Goal: Information Seeking & Learning: Understand process/instructions

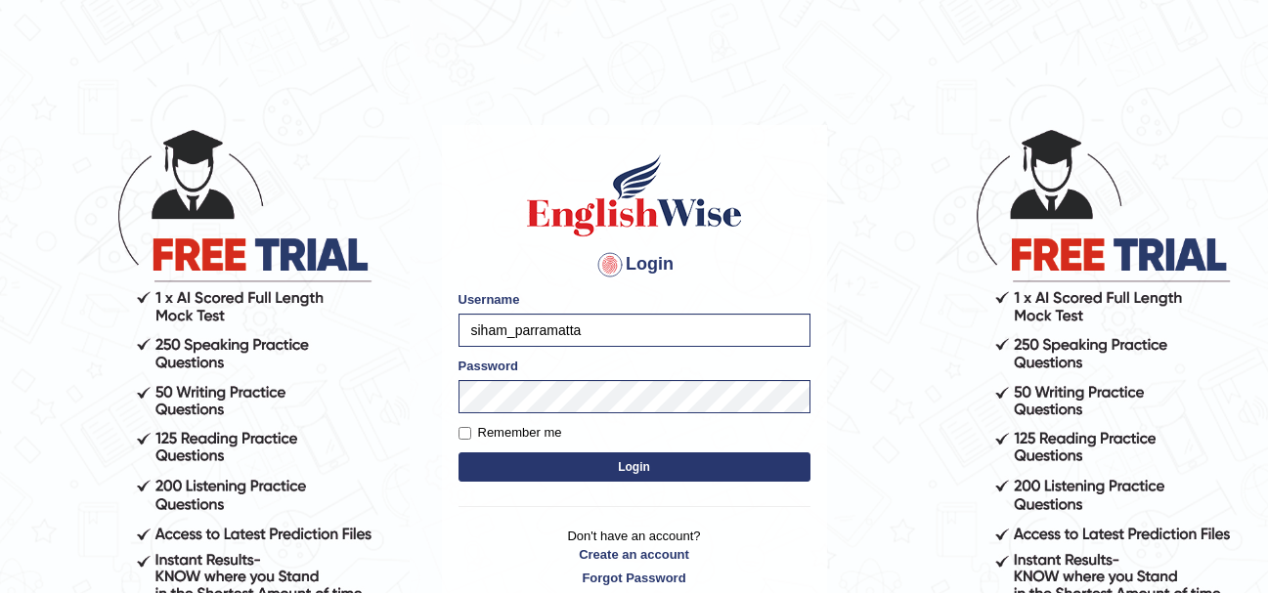
click at [631, 468] on button "Login" at bounding box center [634, 467] width 352 height 29
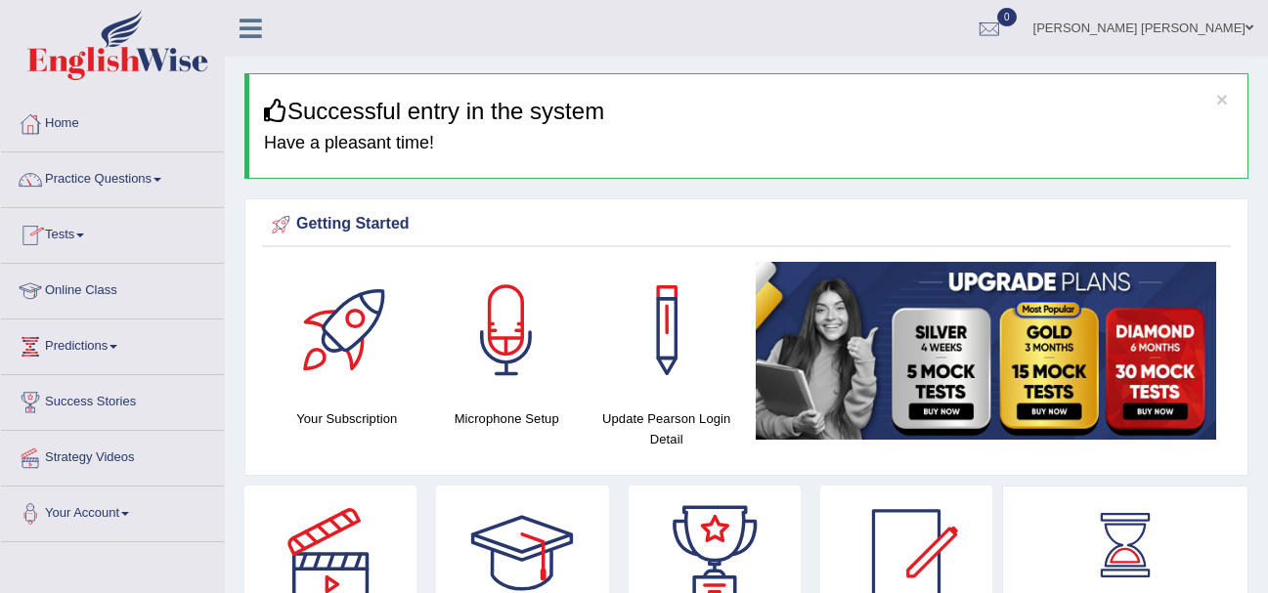
click at [84, 296] on link "Online Class" at bounding box center [112, 288] width 223 height 49
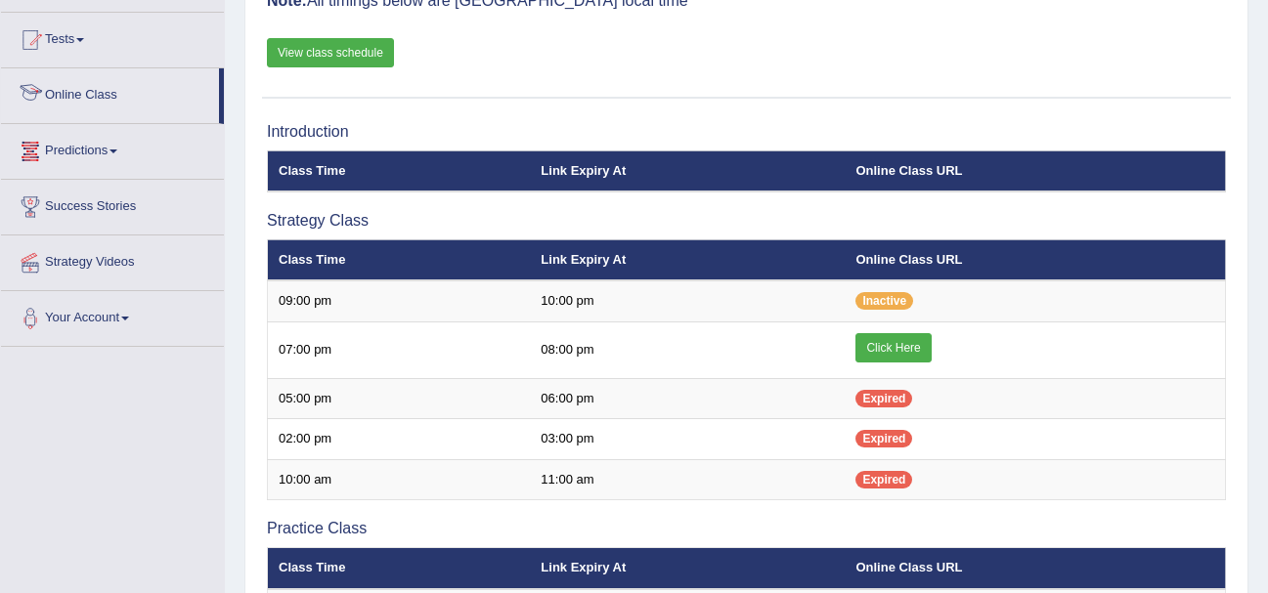
scroll to position [98, 0]
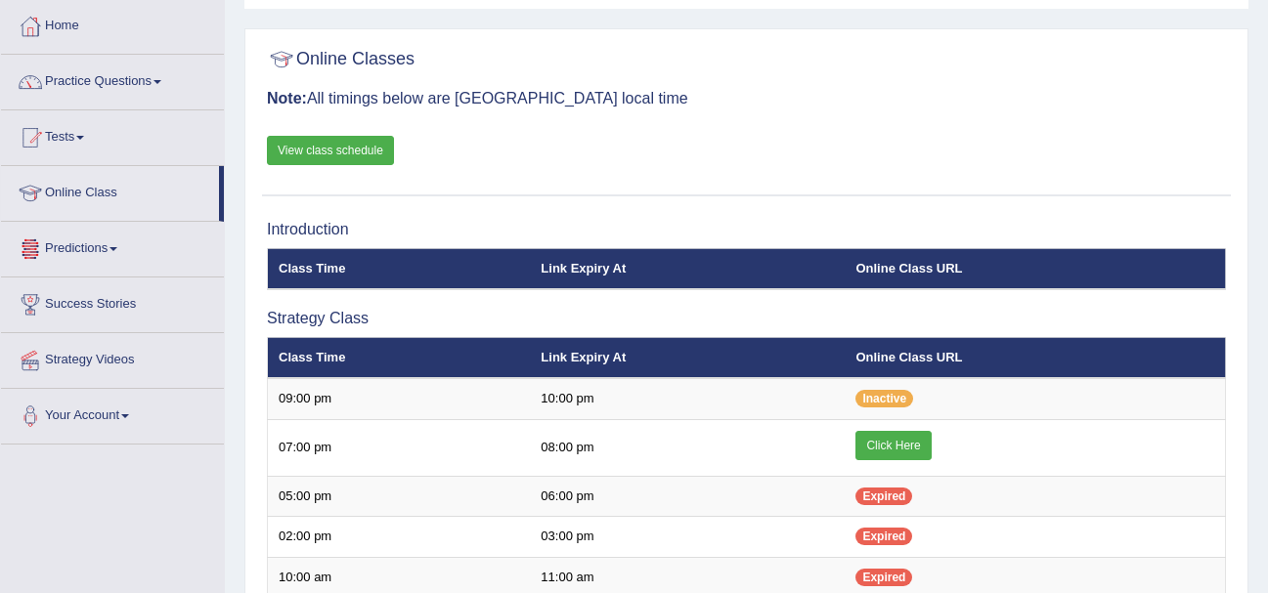
click at [366, 152] on link "View class schedule" at bounding box center [330, 150] width 127 height 29
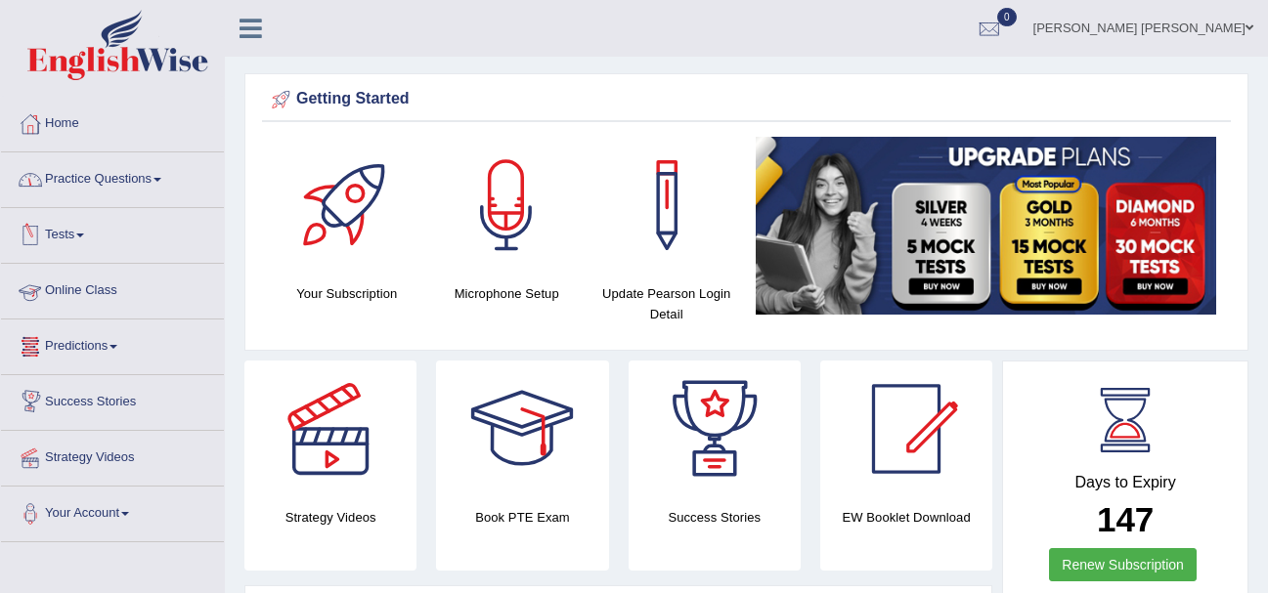
click at [76, 290] on link "Online Class" at bounding box center [112, 288] width 223 height 49
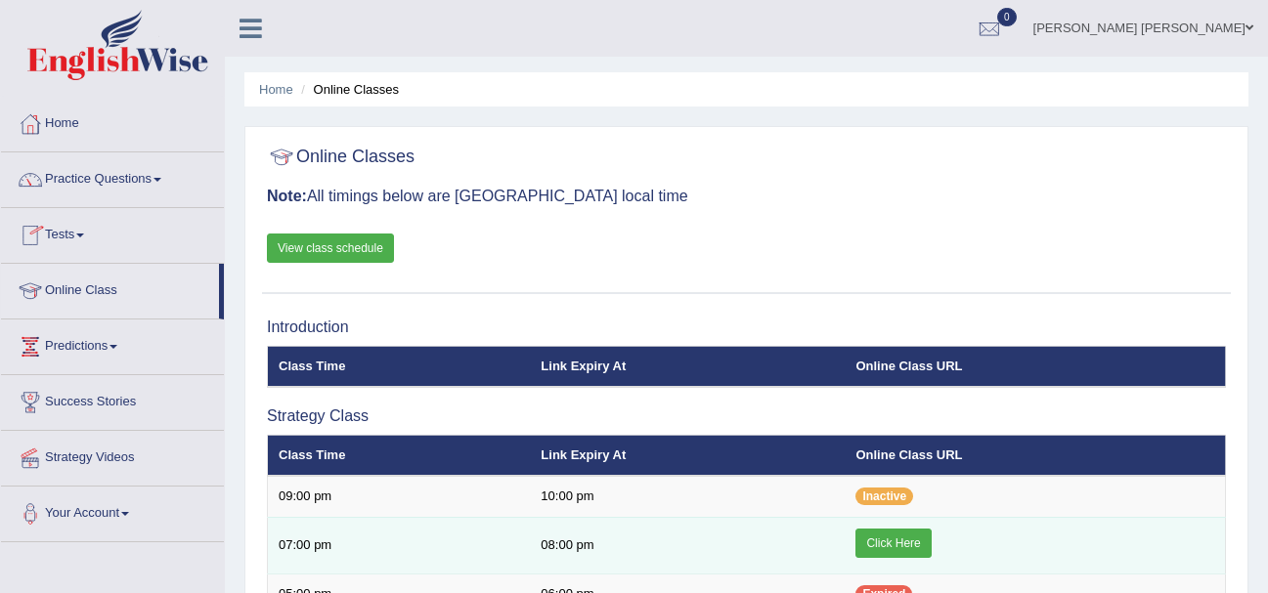
click at [896, 545] on link "Click Here" at bounding box center [892, 543] width 75 height 29
